Goal: Find specific page/section: Find specific page/section

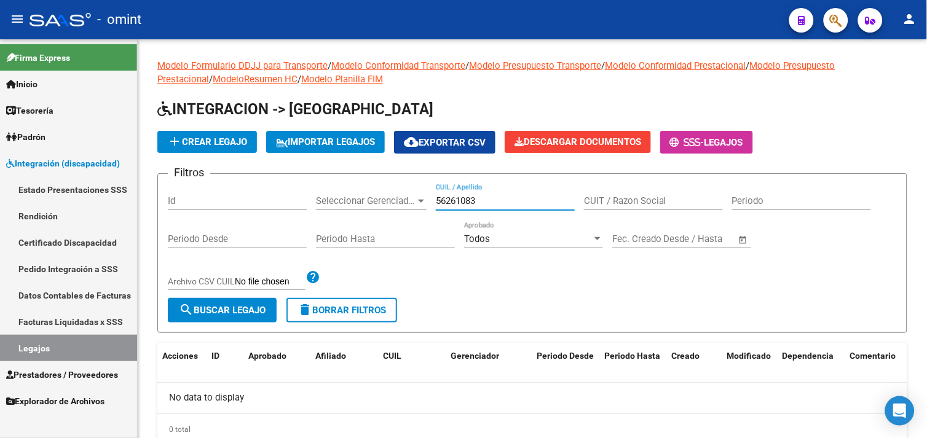
click at [90, 373] on span "Prestadores / Proveedores" at bounding box center [62, 375] width 112 height 14
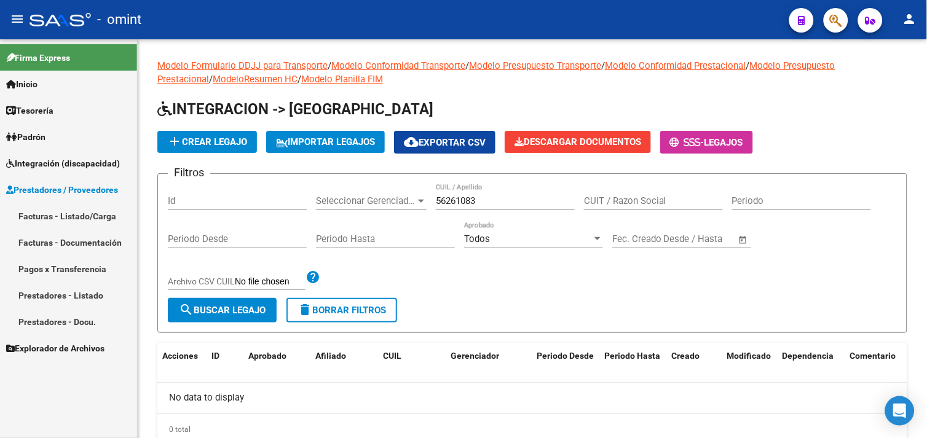
click at [64, 210] on link "Facturas - Listado/Carga" at bounding box center [68, 216] width 137 height 26
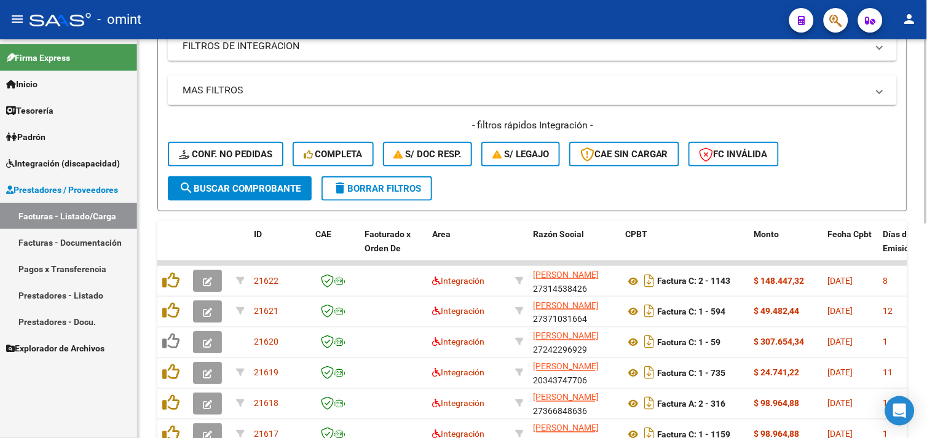
scroll to position [191, 0]
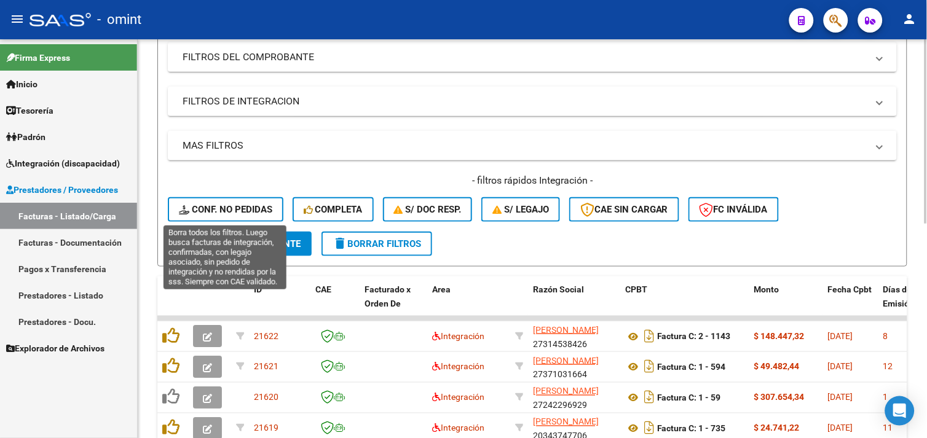
click at [238, 213] on span "Conf. no pedidas" at bounding box center [225, 209] width 93 height 11
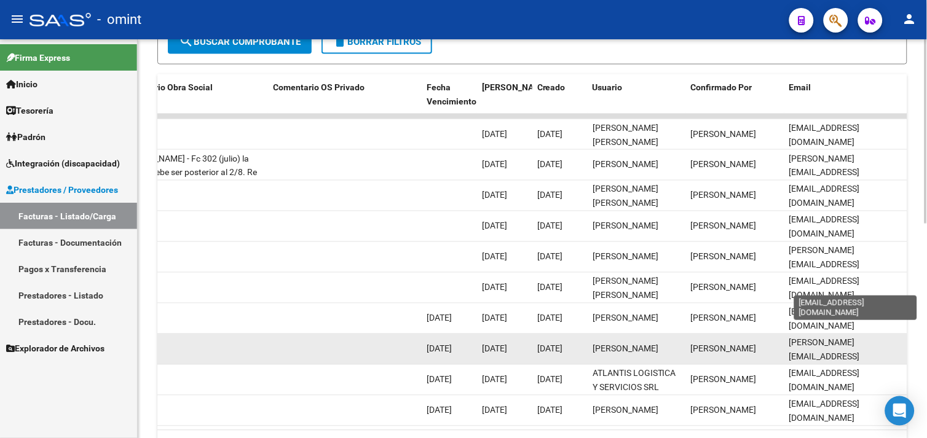
scroll to position [464, 0]
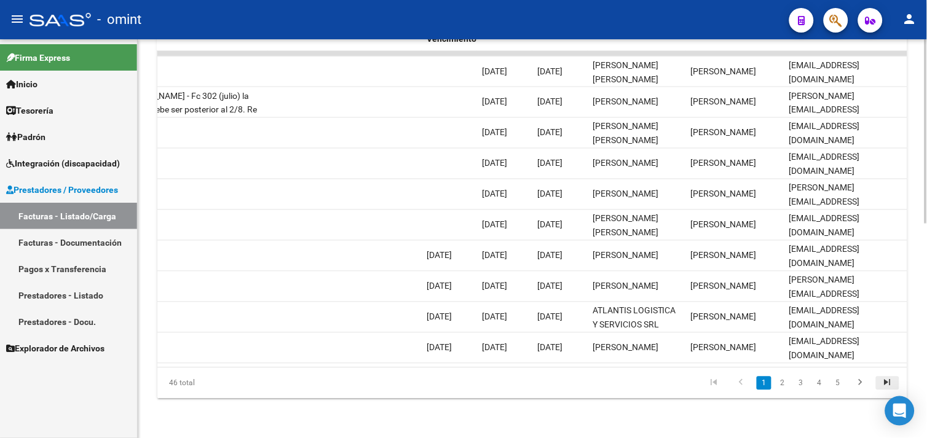
click at [893, 383] on icon "go to last page" at bounding box center [888, 384] width 16 height 15
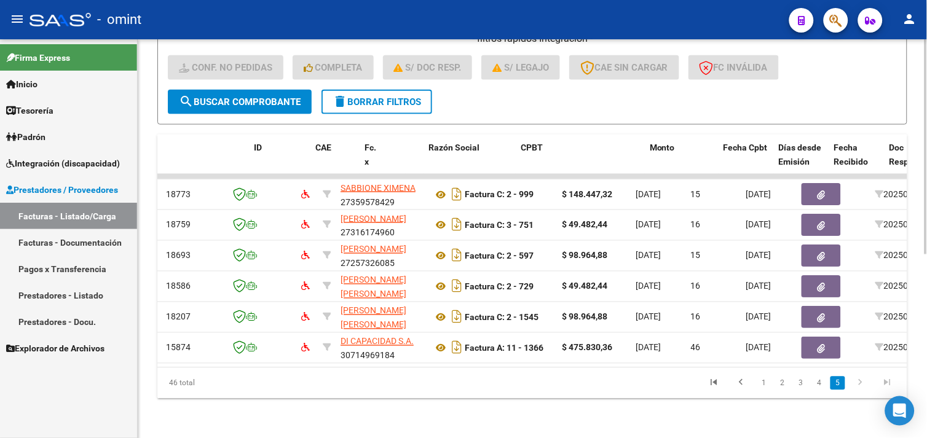
scroll to position [0, 0]
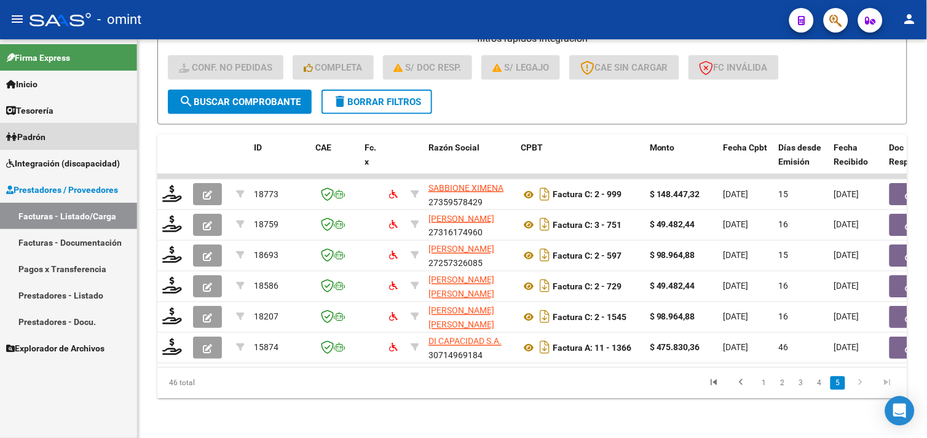
click at [45, 140] on span "Padrón" at bounding box center [25, 137] width 39 height 14
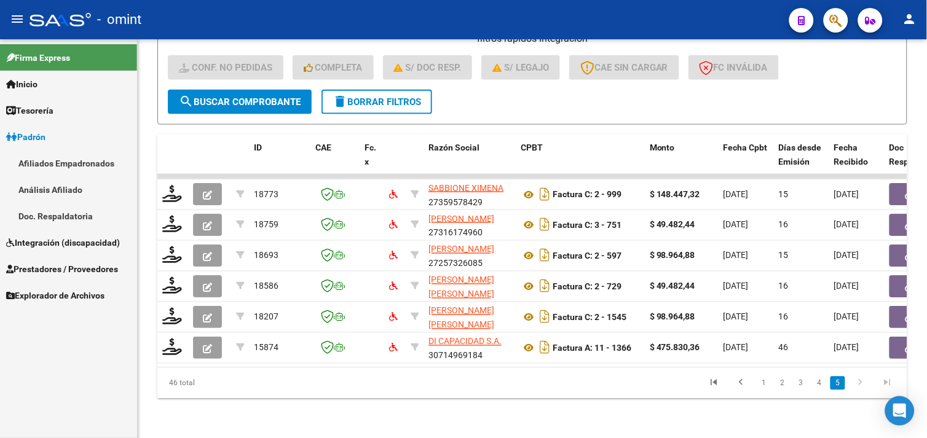
click at [74, 238] on span "Integración (discapacidad)" at bounding box center [63, 243] width 114 height 14
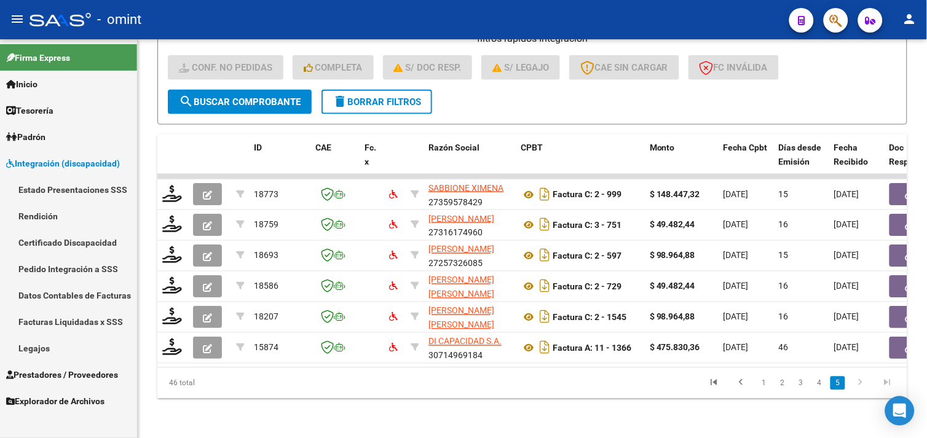
click at [60, 337] on link "Legajos" at bounding box center [68, 348] width 137 height 26
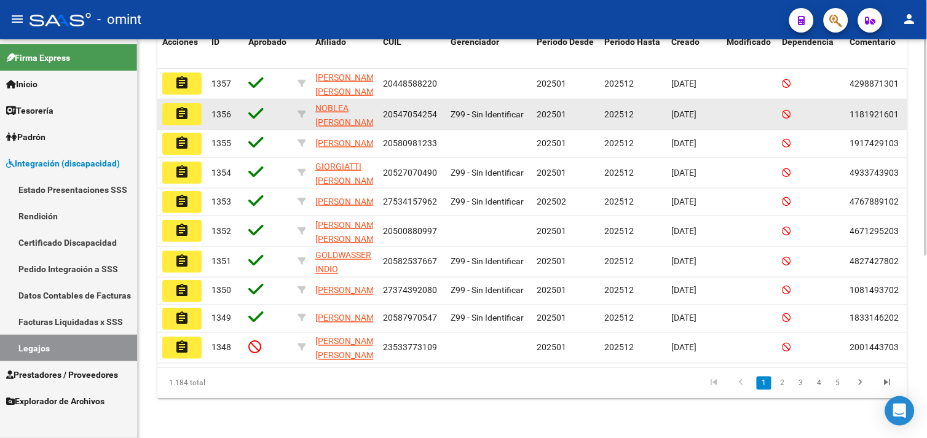
scroll to position [132, 0]
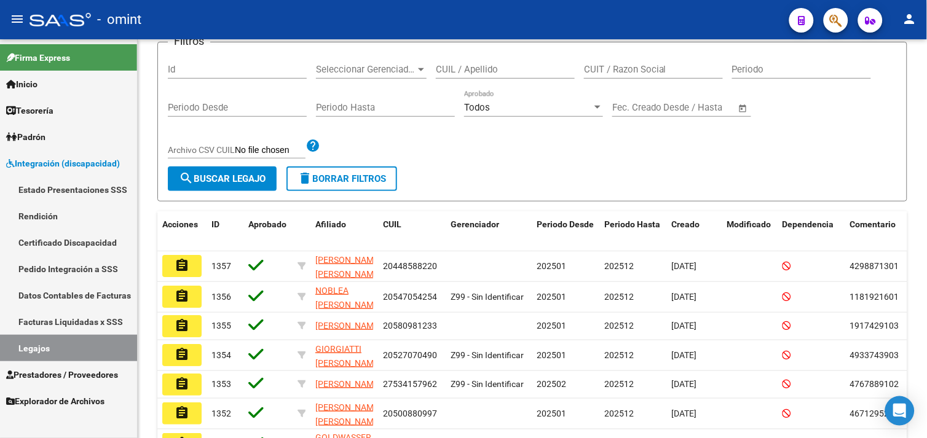
click at [72, 272] on link "Pedido Integración a SSS" at bounding box center [68, 269] width 137 height 26
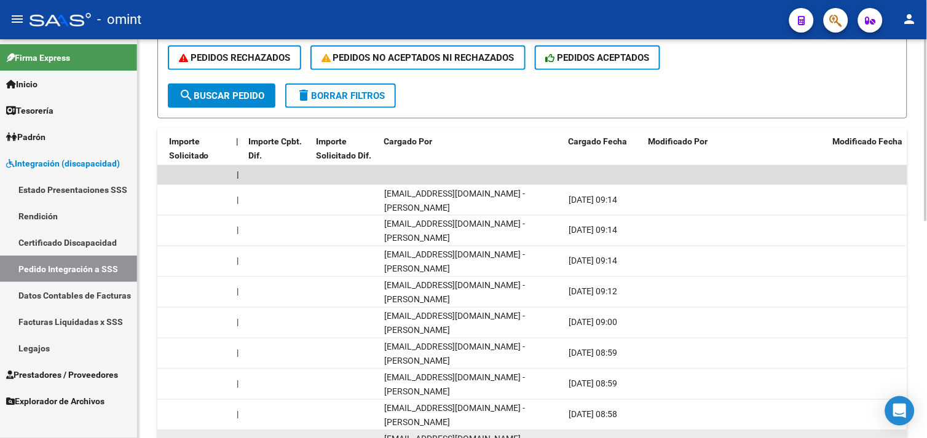
scroll to position [474, 0]
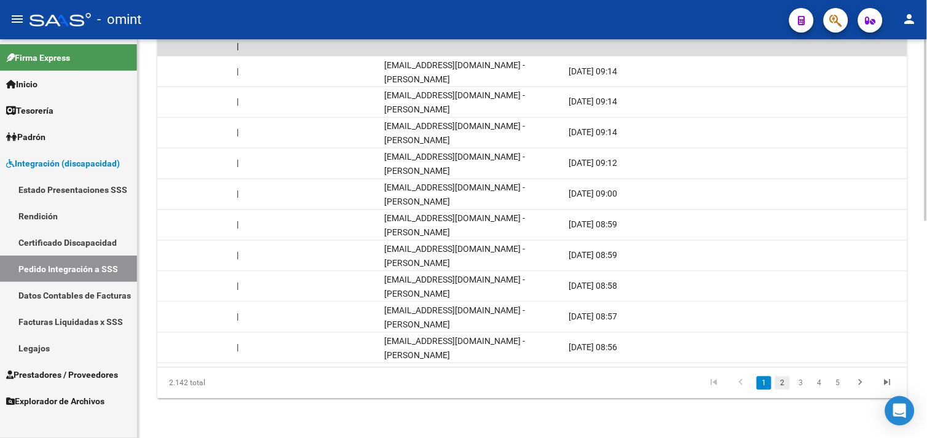
click at [783, 384] on link "2" at bounding box center [782, 384] width 15 height 14
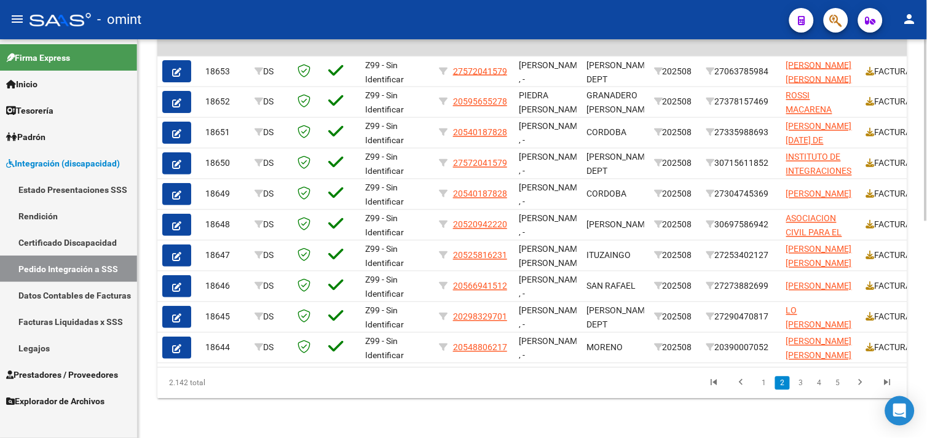
scroll to position [0, 1226]
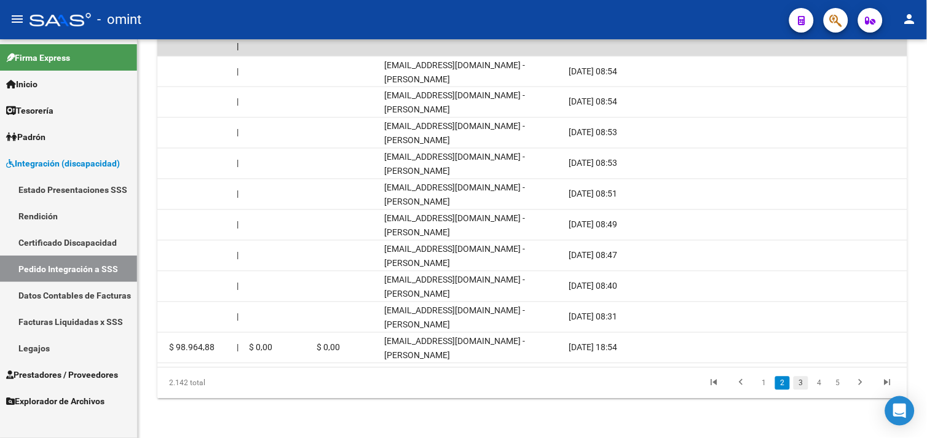
click at [804, 381] on link "3" at bounding box center [801, 384] width 15 height 14
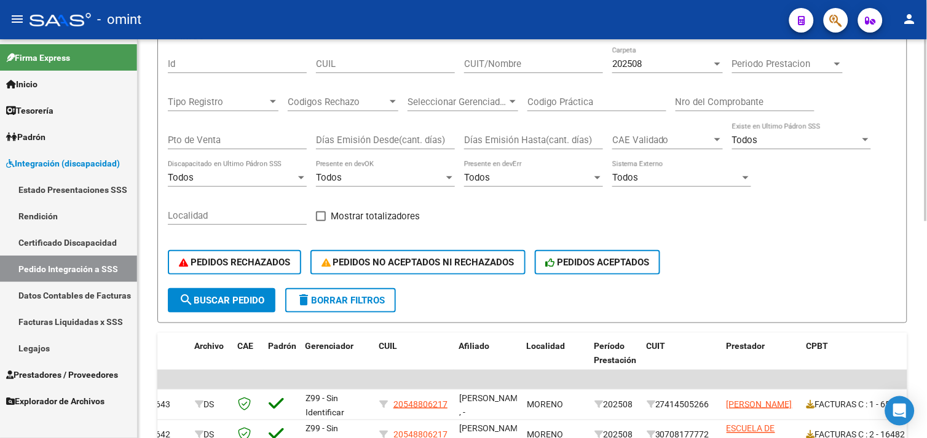
scroll to position [0, 0]
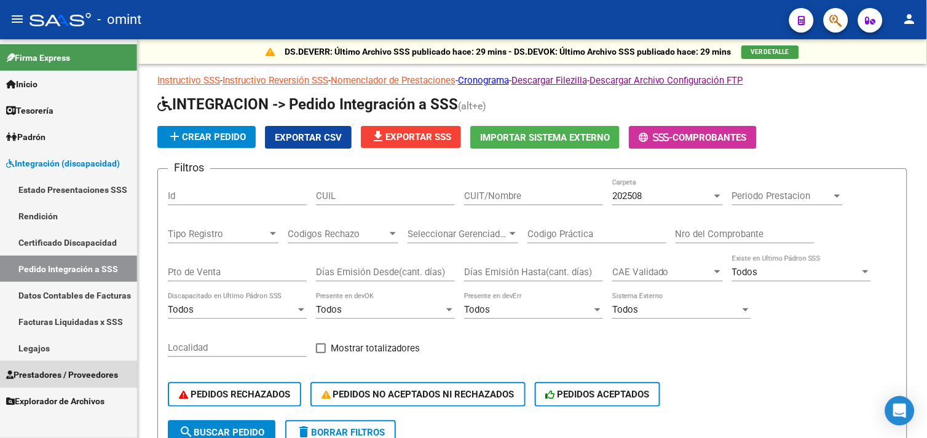
click at [72, 370] on span "Prestadores / Proveedores" at bounding box center [62, 375] width 112 height 14
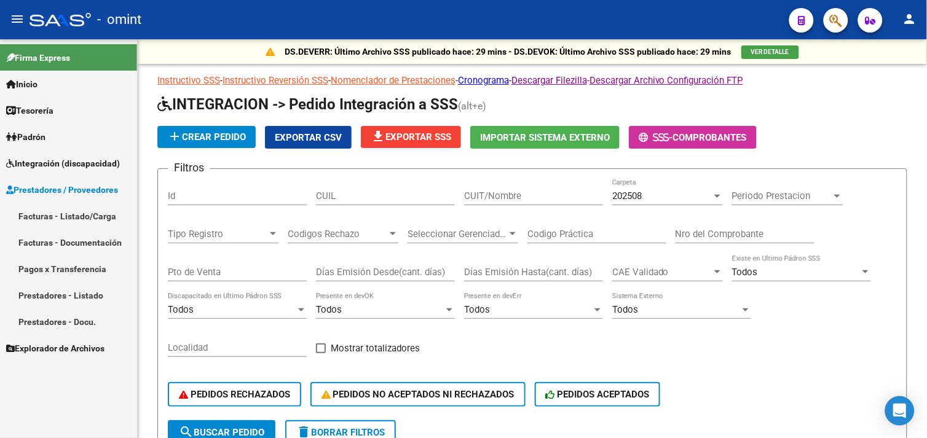
click at [66, 219] on link "Facturas - Listado/Carga" at bounding box center [68, 216] width 137 height 26
